Goal: Find specific page/section: Find specific page/section

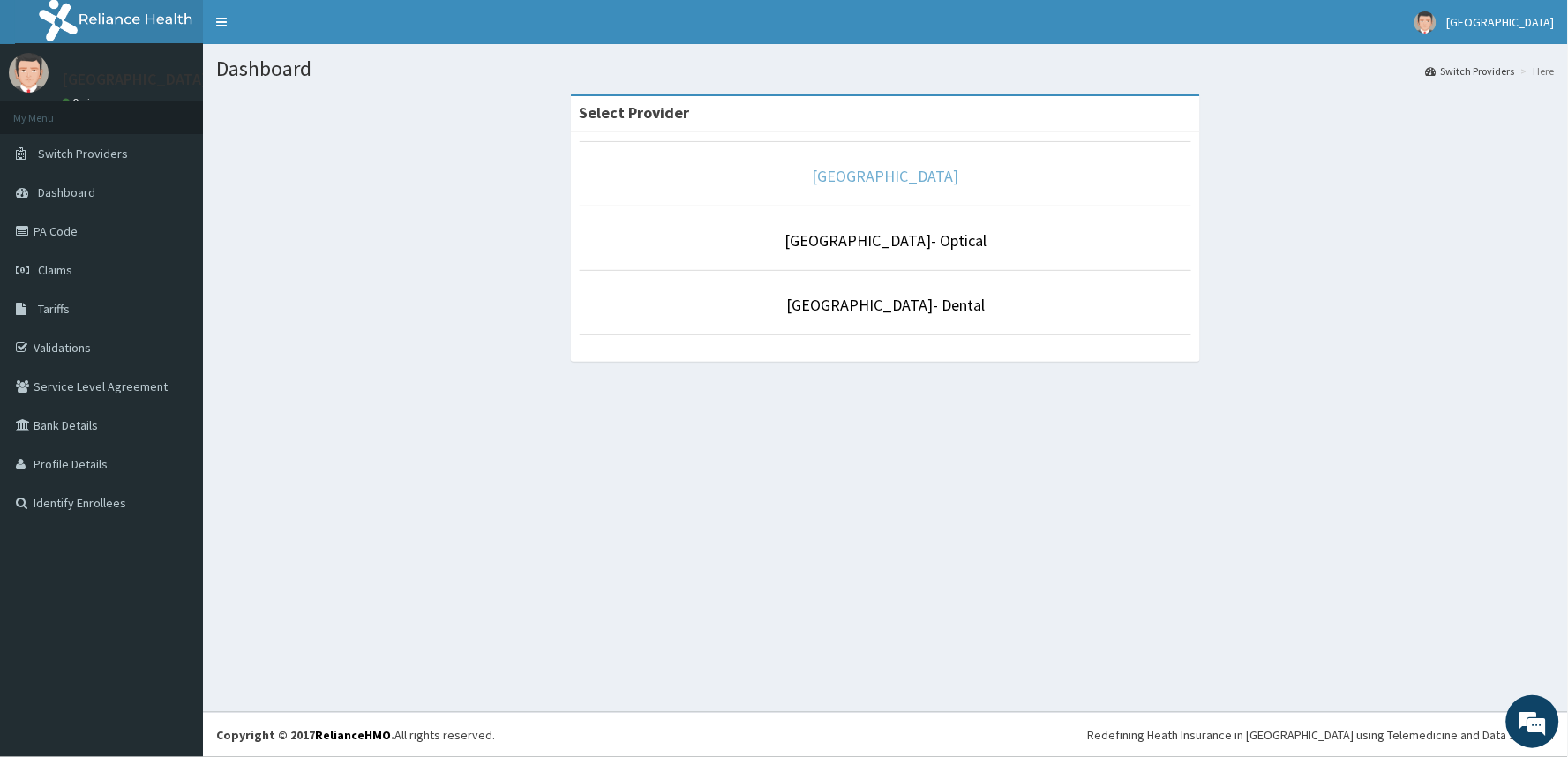
click at [877, 175] on link "[GEOGRAPHIC_DATA]" at bounding box center [886, 175] width 147 height 20
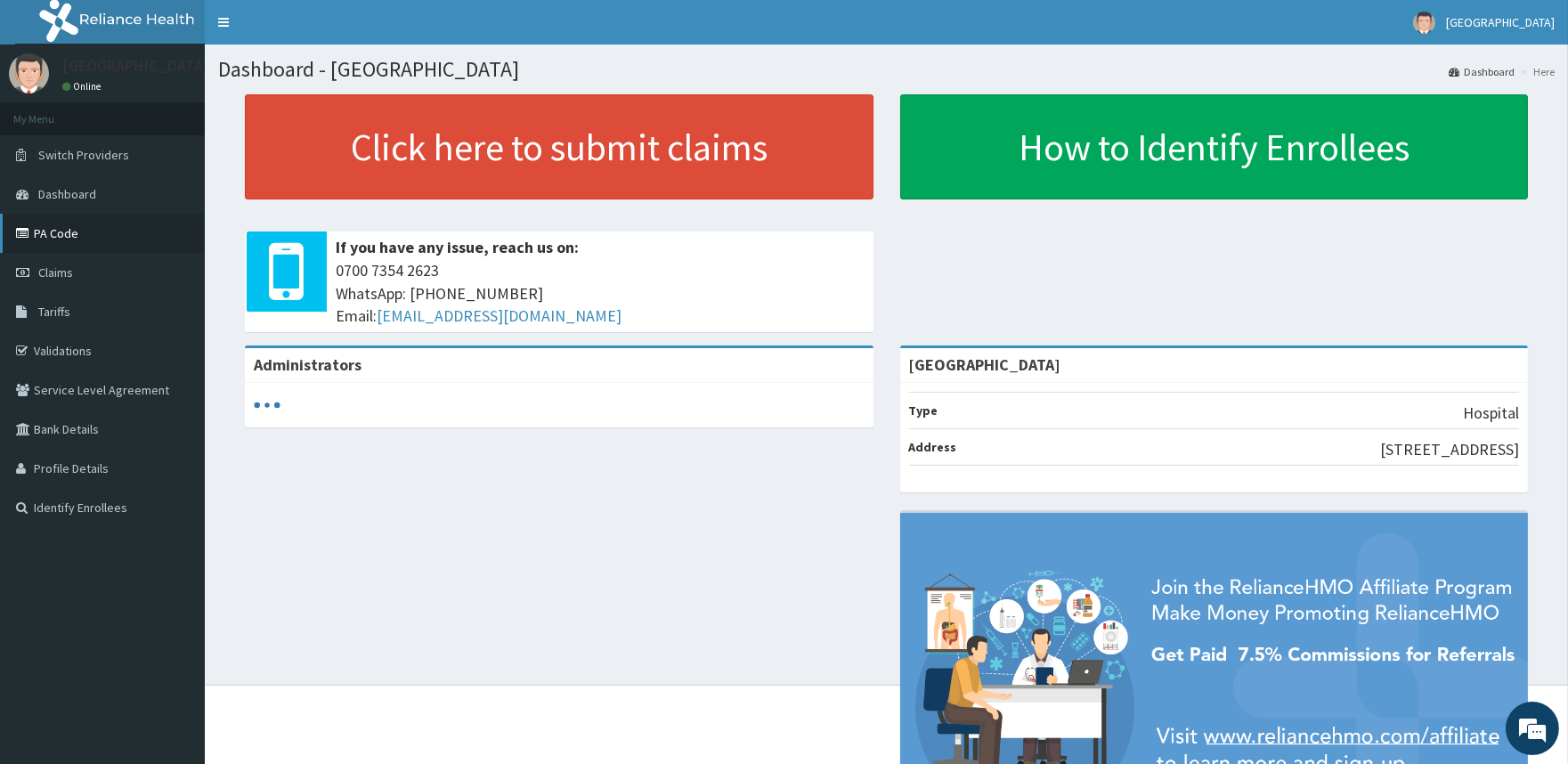
click at [90, 244] on link "PA Code" at bounding box center [102, 234] width 205 height 39
